Goal: Information Seeking & Learning: Learn about a topic

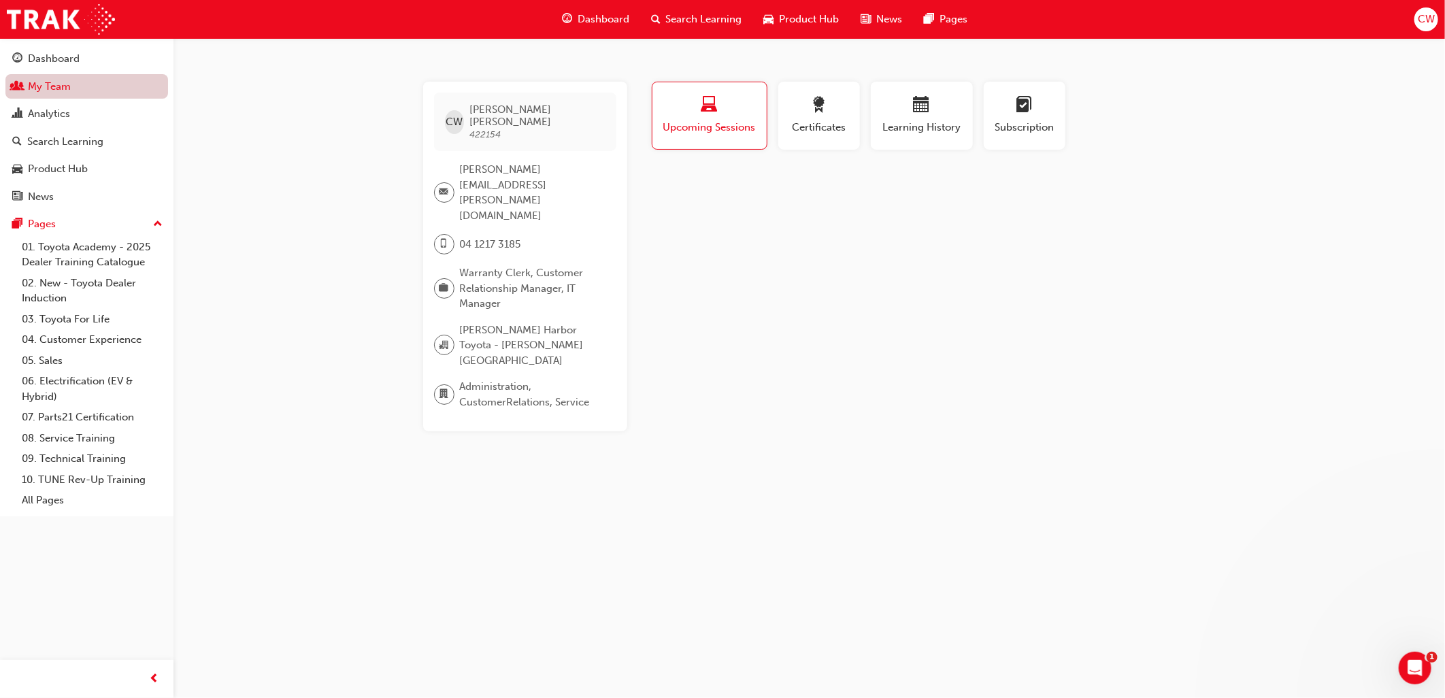
click at [52, 84] on link "My Team" at bounding box center [86, 86] width 163 height 25
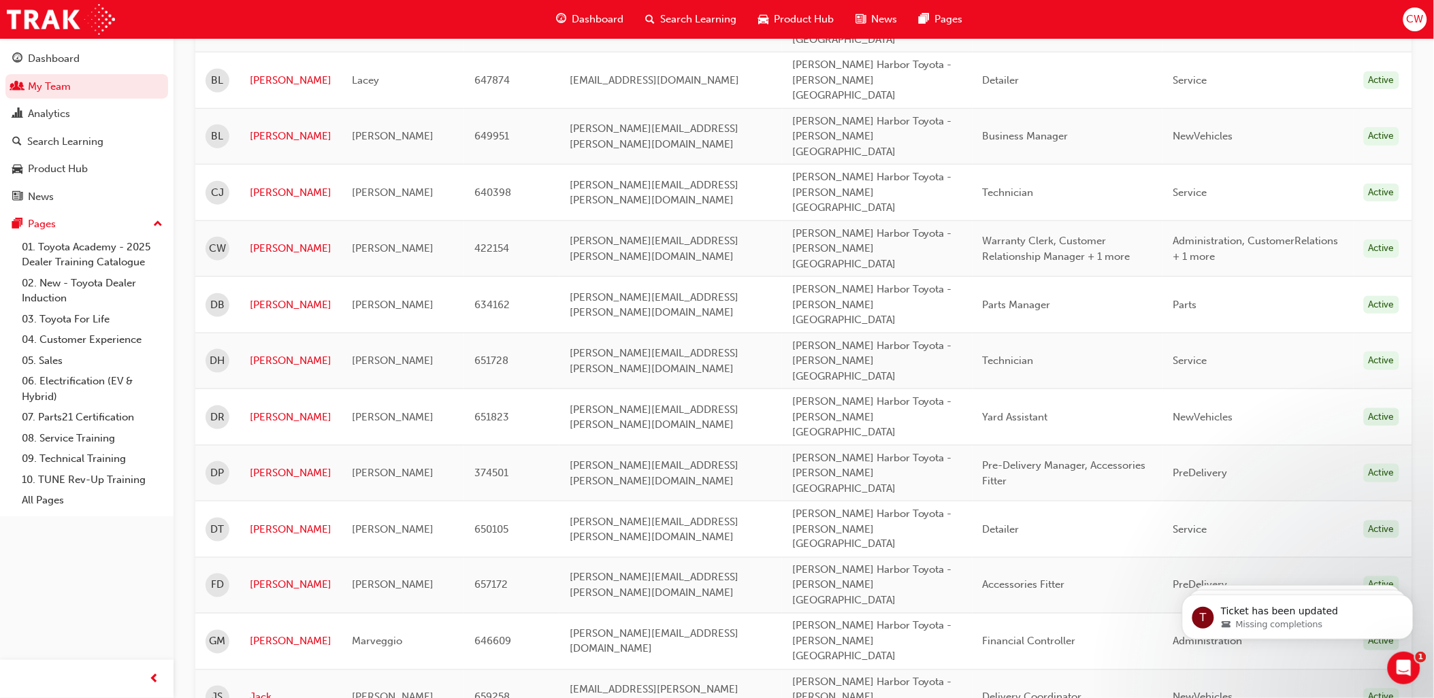
scroll to position [907, 0]
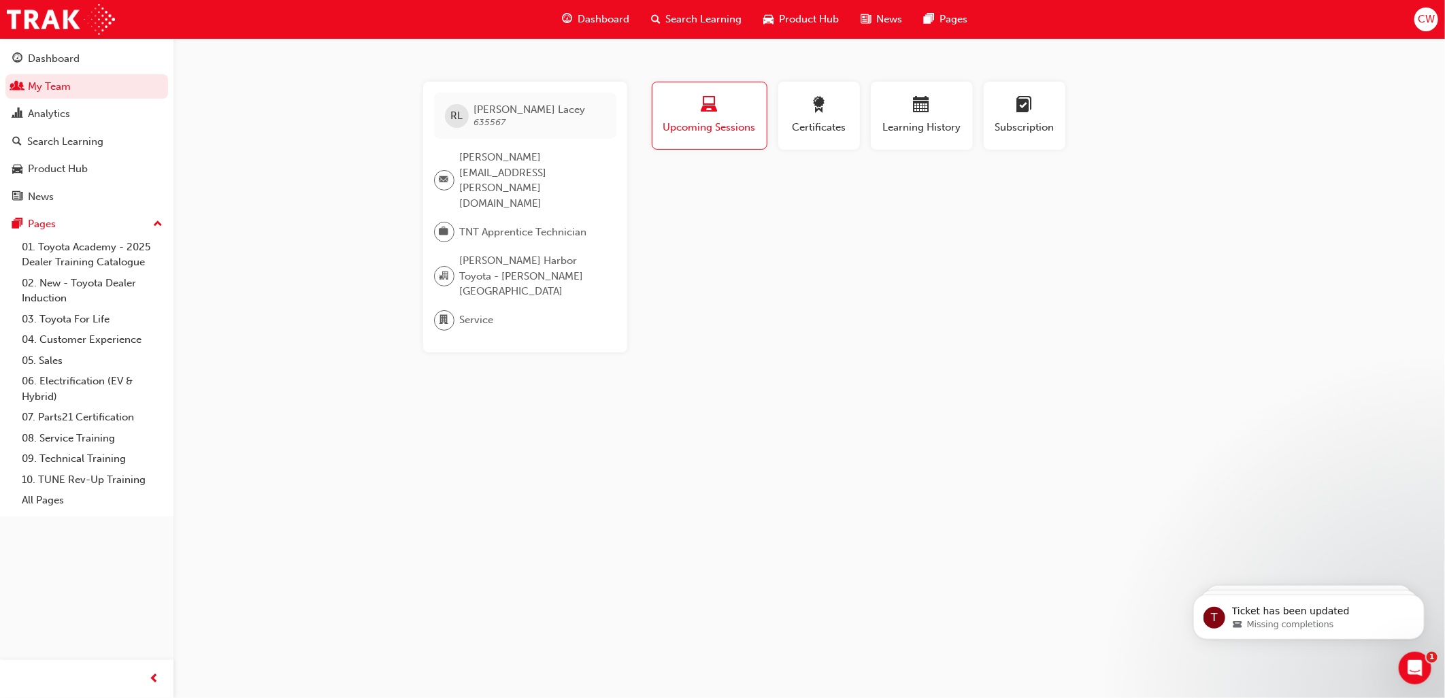
click at [714, 105] on span "laptop-icon" at bounding box center [709, 106] width 16 height 18
click at [820, 103] on span "award-icon" at bounding box center [819, 106] width 16 height 18
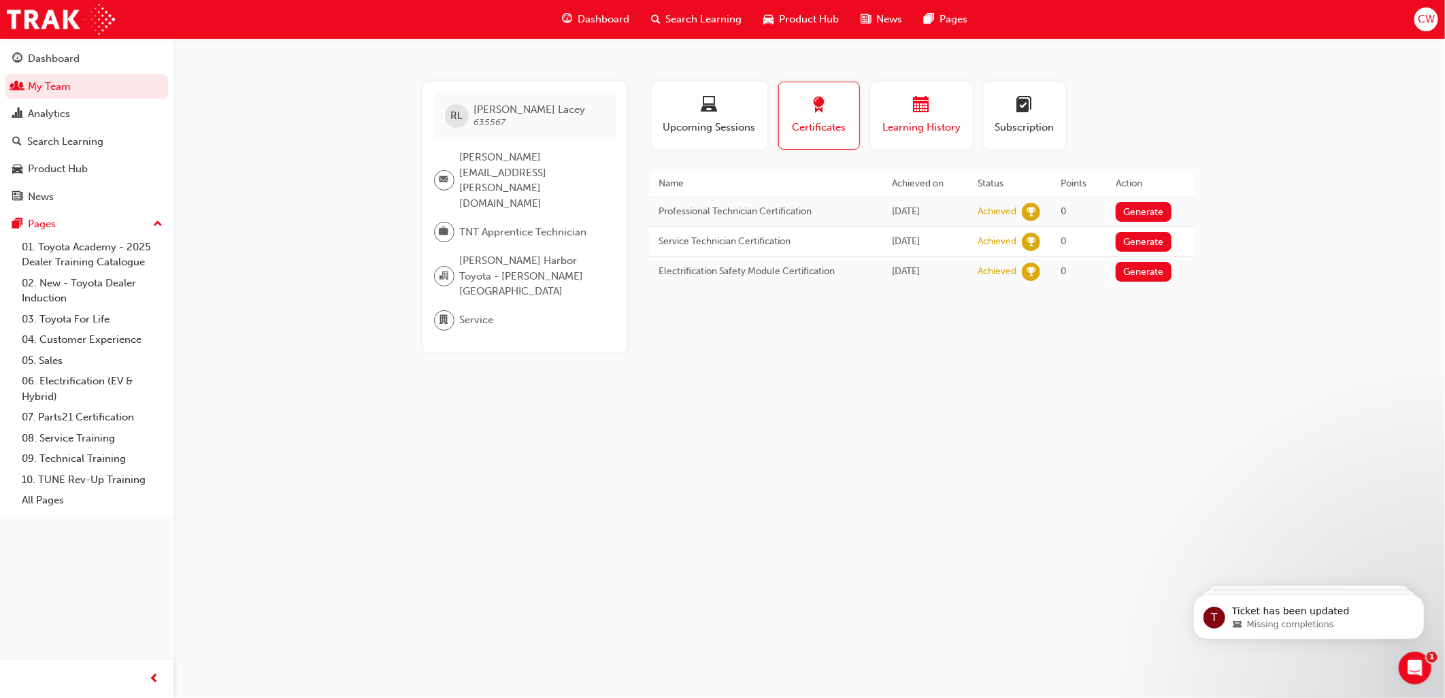
click at [920, 109] on span "calendar-icon" at bounding box center [922, 106] width 16 height 18
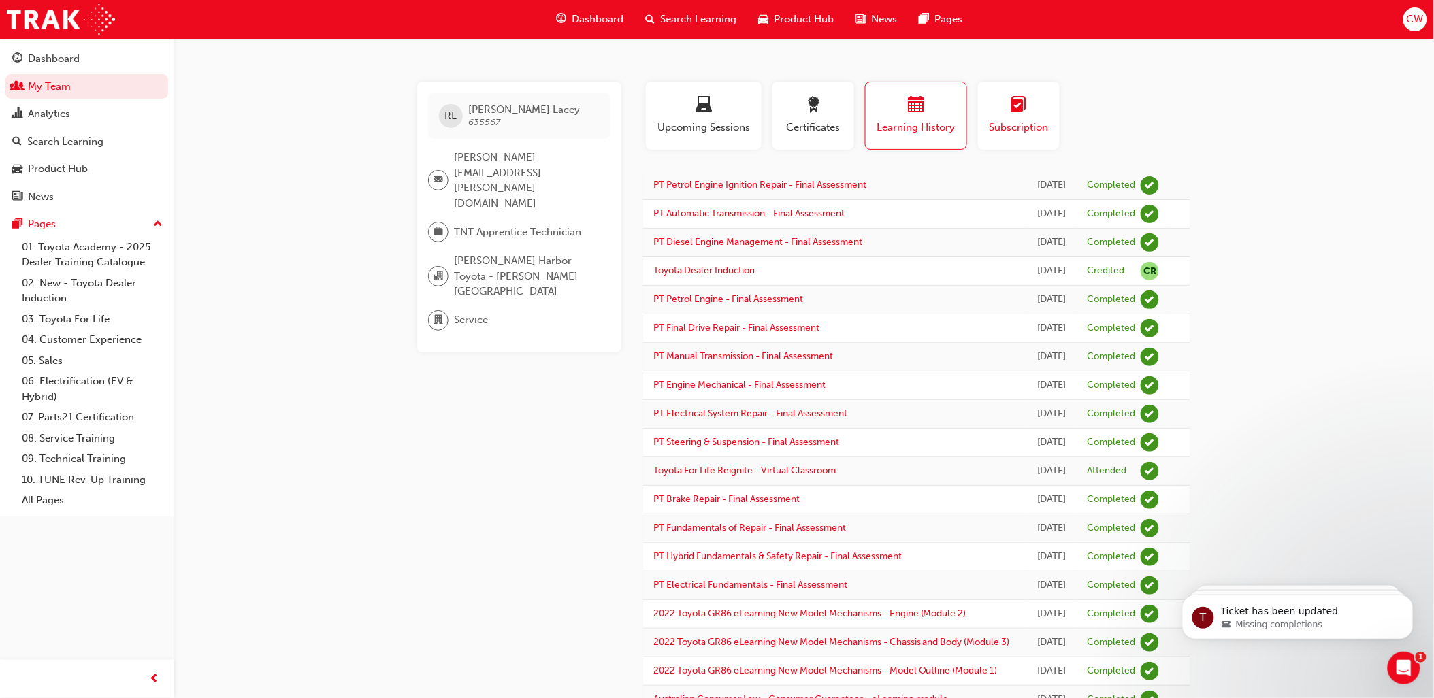
click at [1021, 114] on span "learningplan-icon" at bounding box center [1018, 106] width 16 height 18
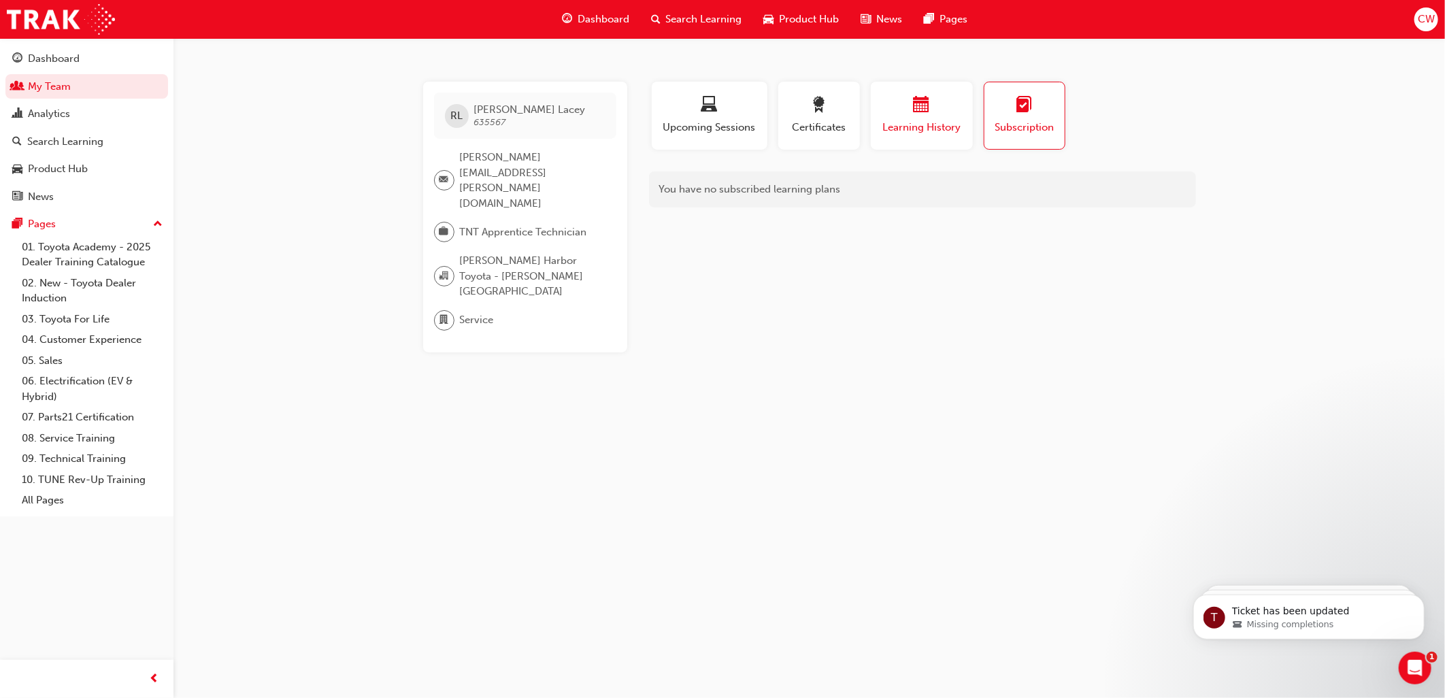
click at [924, 111] on span "calendar-icon" at bounding box center [922, 106] width 16 height 18
